Goal: Complete application form

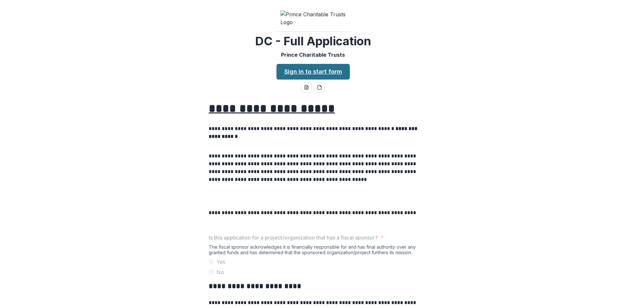
click at [311, 79] on link "Sign in to start form" at bounding box center [312, 72] width 73 height 16
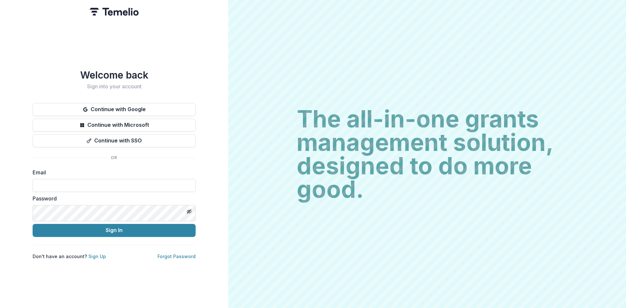
click at [100, 182] on div "Email" at bounding box center [114, 179] width 163 height 23
click at [97, 189] on input at bounding box center [114, 185] width 163 height 13
type input "**********"
click at [116, 237] on button "Sign In" at bounding box center [114, 230] width 163 height 13
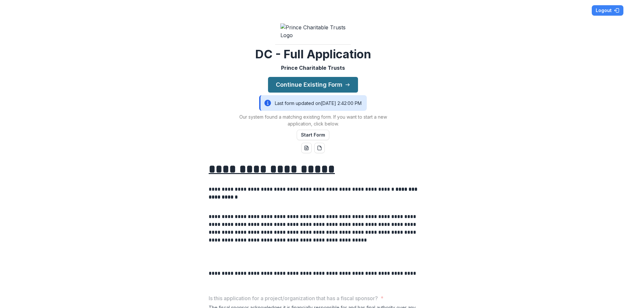
click at [299, 93] on button "Continue Existing Form" at bounding box center [313, 85] width 90 height 16
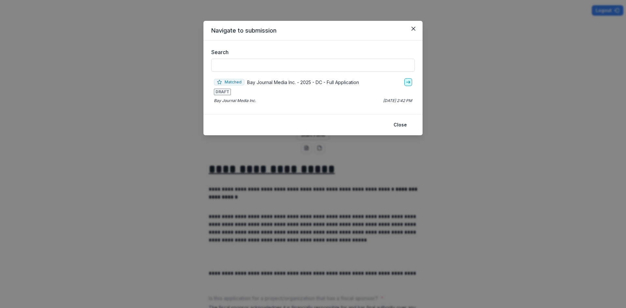
click at [410, 85] on icon "go-to" at bounding box center [407, 81] width 5 height 5
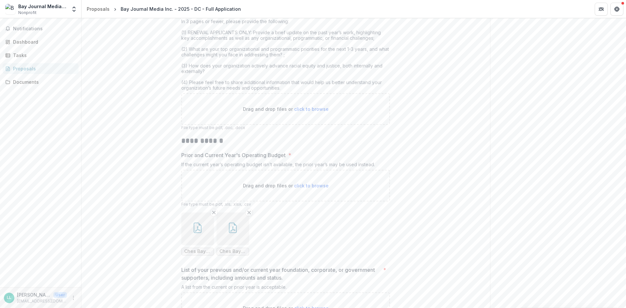
scroll to position [1020, 0]
drag, startPoint x: 230, startPoint y: 166, endPoint x: 403, endPoint y: 164, distance: 173.3
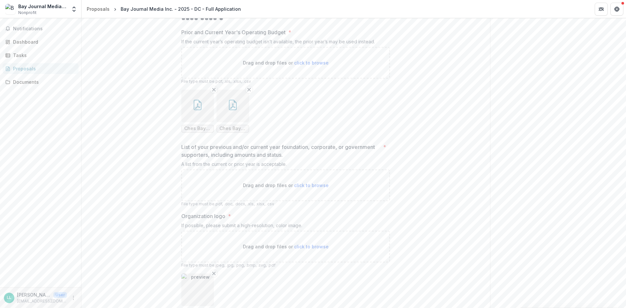
scroll to position [1144, 0]
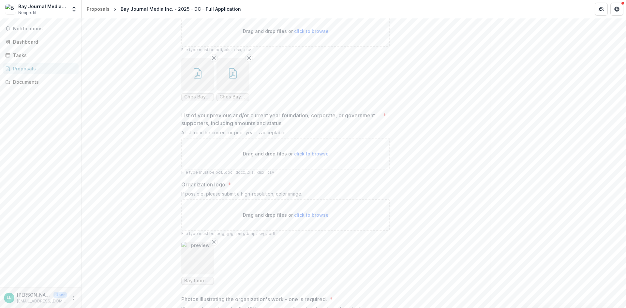
scroll to position [1175, 0]
type input "**********"
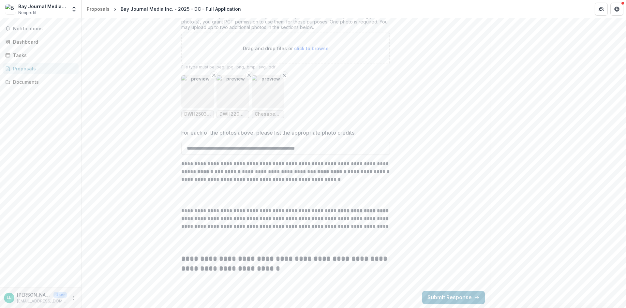
scroll to position [1592, 0]
type input "**********"
click at [446, 296] on button "Submit Response" at bounding box center [453, 297] width 63 height 13
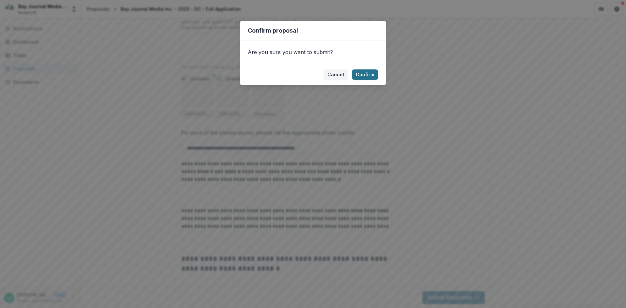
click at [377, 80] on button "Confirm" at bounding box center [365, 74] width 26 height 10
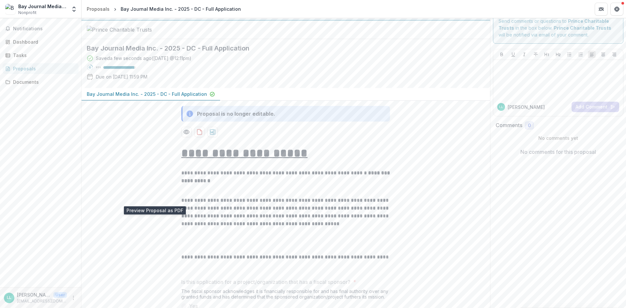
scroll to position [0, 0]
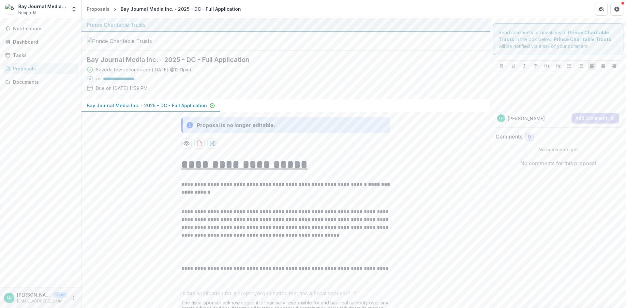
click at [71, 295] on icon "More" at bounding box center [73, 297] width 5 height 5
click at [96, 291] on button "Logout" at bounding box center [115, 293] width 70 height 11
